Goal: Information Seeking & Learning: Learn about a topic

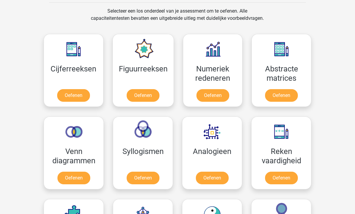
scroll to position [248, 0]
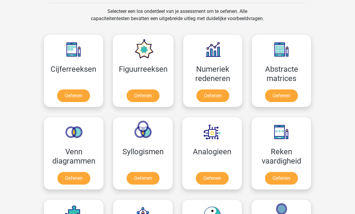
click at [219, 93] on link "Oefenen" at bounding box center [212, 96] width 33 height 13
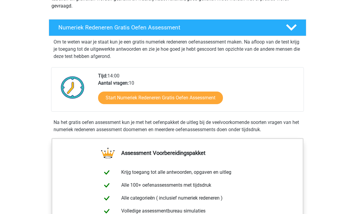
scroll to position [91, 0]
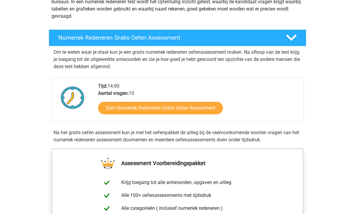
click at [212, 109] on link "Start Numeriek Redeneren Gratis Oefen Assessment" at bounding box center [160, 108] width 125 height 13
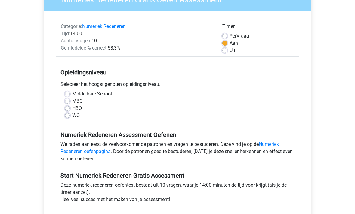
scroll to position [61, 0]
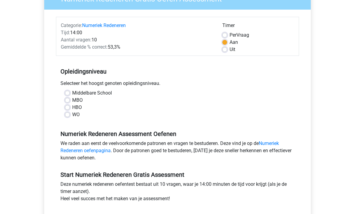
click at [82, 109] on label "HBO" at bounding box center [77, 107] width 10 height 7
click at [70, 109] on input "HBO" at bounding box center [67, 107] width 5 height 6
radio input "true"
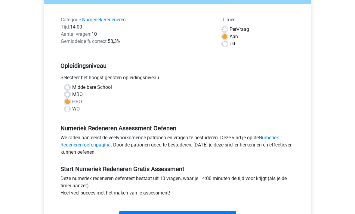
scroll to position [67, 0]
click at [275, 139] on link "Numeriek Redeneren oefenpagina" at bounding box center [169, 141] width 218 height 13
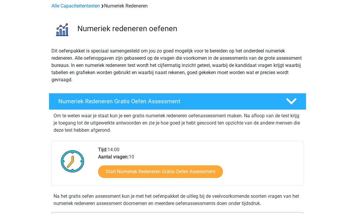
scroll to position [33, 0]
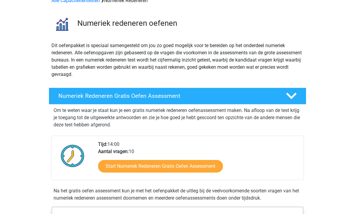
click at [212, 167] on link "Start Numeriek Redeneren Gratis Oefen Assessment" at bounding box center [160, 167] width 125 height 13
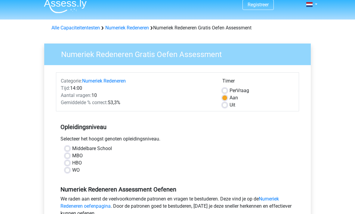
scroll to position [6, 0]
click at [81, 163] on label "HBO" at bounding box center [77, 163] width 10 height 7
click at [70, 163] on input "HBO" at bounding box center [67, 163] width 5 height 6
radio input "true"
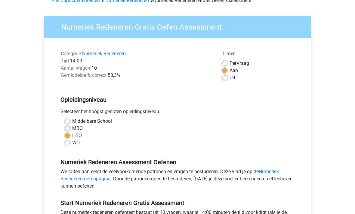
scroll to position [33, 0]
click at [229, 79] on label "Uit" at bounding box center [232, 77] width 6 height 7
click at [223, 79] on input "Uit" at bounding box center [224, 77] width 5 height 6
radio input "true"
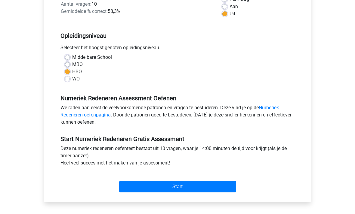
scroll to position [108, 0]
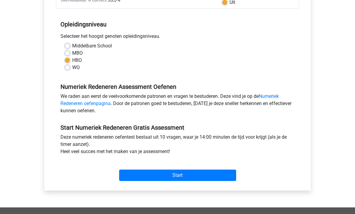
click at [218, 175] on input "Start" at bounding box center [177, 175] width 117 height 11
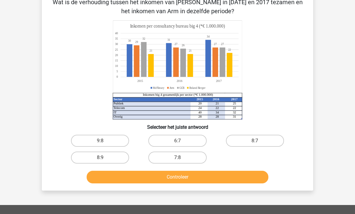
scroll to position [33, 0]
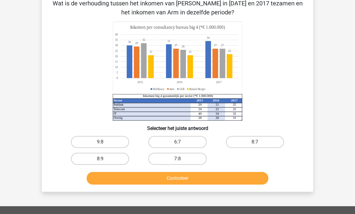
click at [181, 181] on button "Controleer" at bounding box center [178, 179] width 182 height 13
click at [114, 161] on label "8:9" at bounding box center [100, 159] width 58 height 12
click at [104, 161] on input "8:9" at bounding box center [102, 161] width 4 height 4
radio input "true"
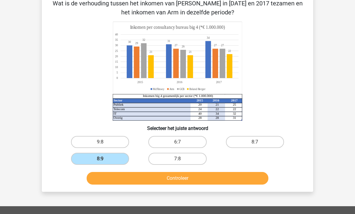
click at [217, 179] on button "Controleer" at bounding box center [178, 178] width 182 height 13
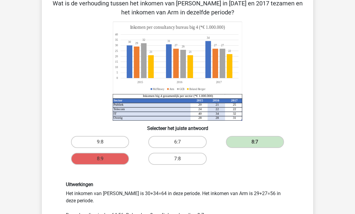
click at [262, 143] on label "8:7" at bounding box center [255, 142] width 58 height 12
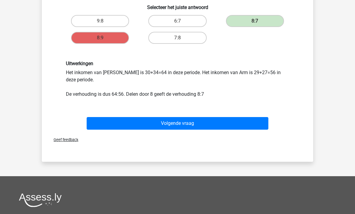
scroll to position [157, 0]
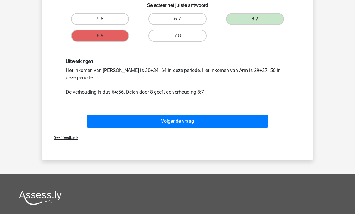
click at [221, 122] on button "Volgende vraag" at bounding box center [178, 121] width 182 height 13
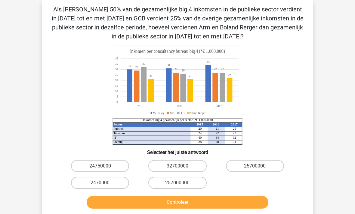
scroll to position [0, 0]
